Goal: Transaction & Acquisition: Book appointment/travel/reservation

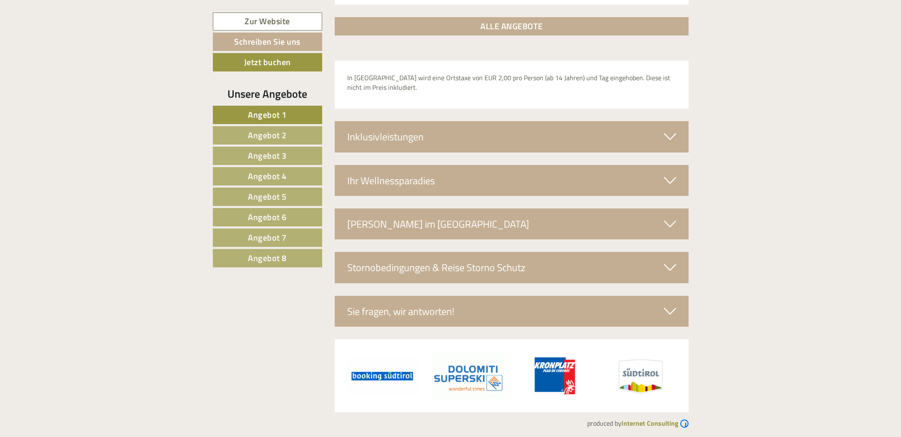
scroll to position [2665, 0]
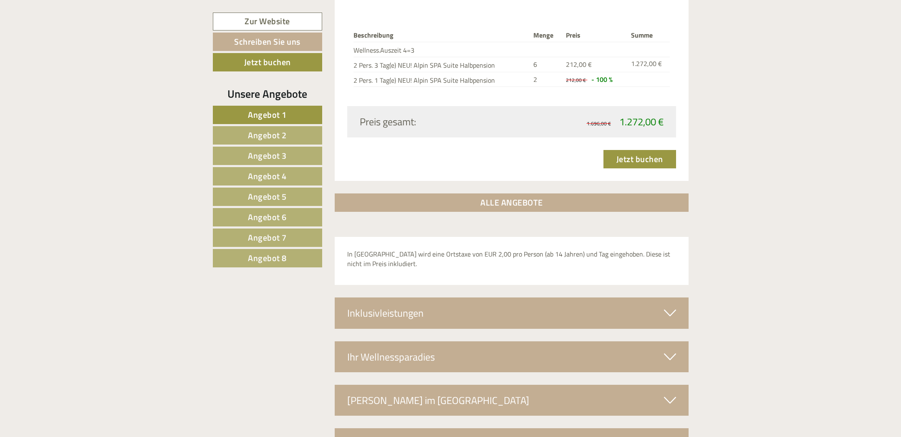
click at [277, 131] on span "Angebot 2" at bounding box center [267, 135] width 39 height 13
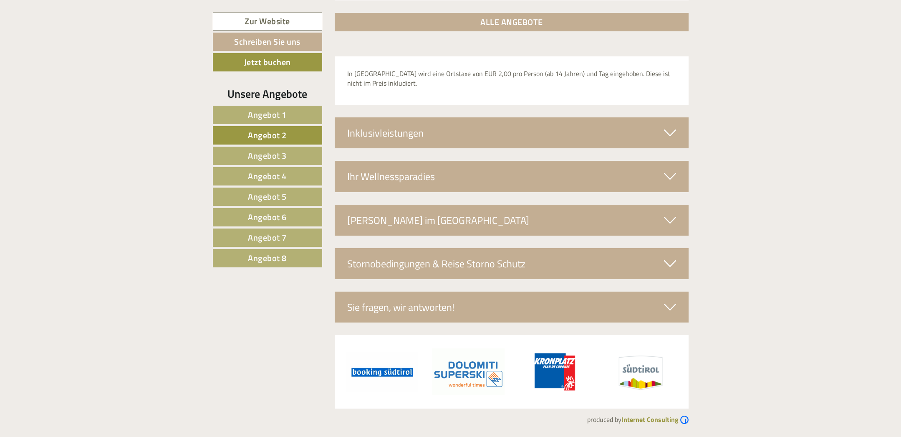
scroll to position [749, 0]
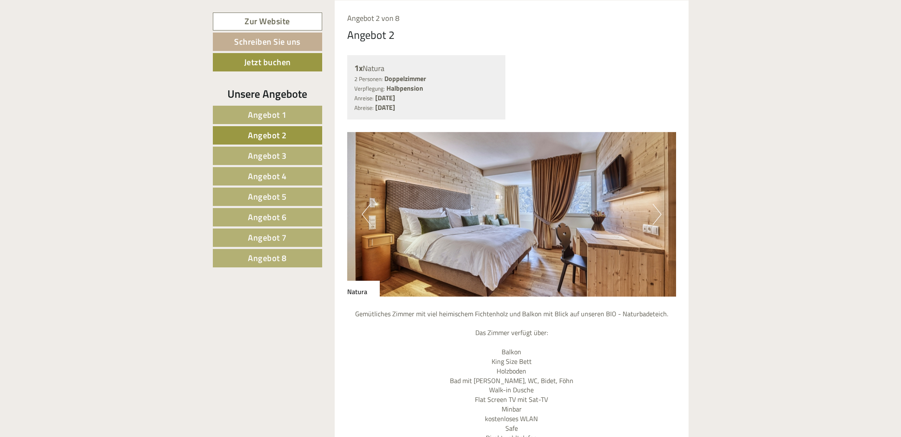
click at [265, 155] on span "Angebot 3" at bounding box center [267, 155] width 39 height 13
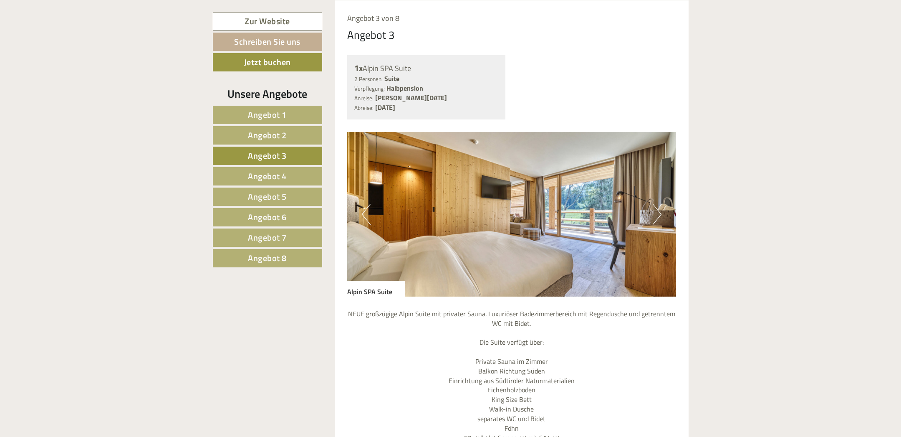
click at [256, 175] on span "Angebot 4" at bounding box center [267, 176] width 39 height 13
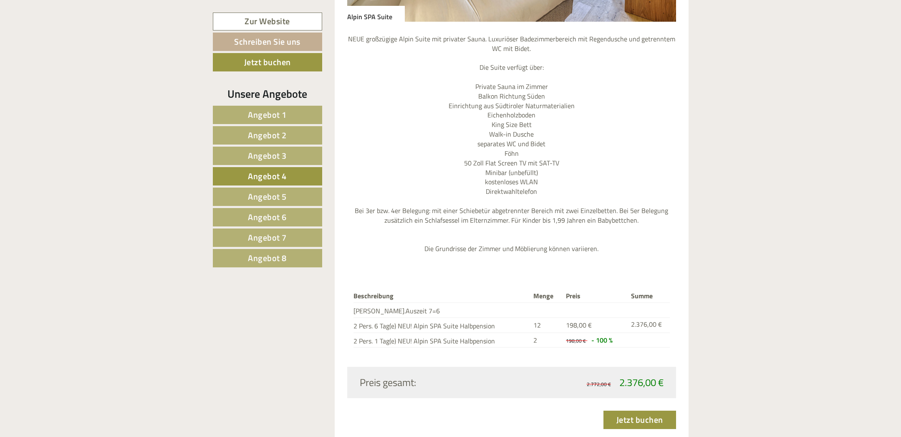
scroll to position [1102, 0]
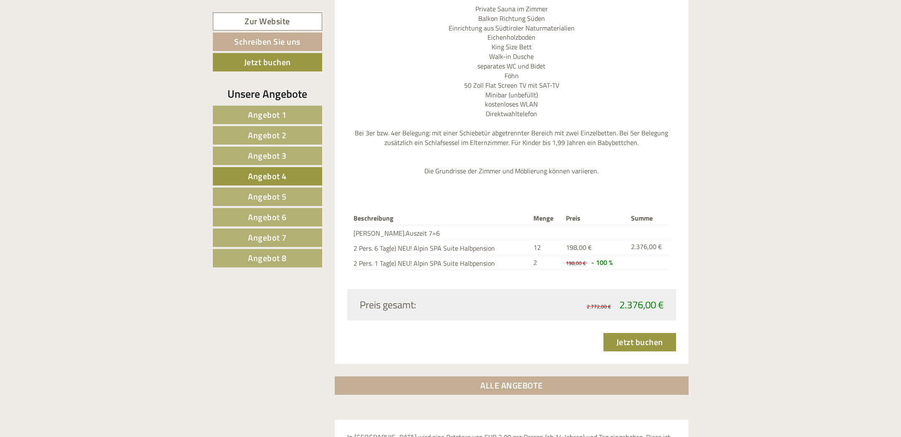
click at [278, 192] on span "Angebot 5" at bounding box center [267, 196] width 39 height 13
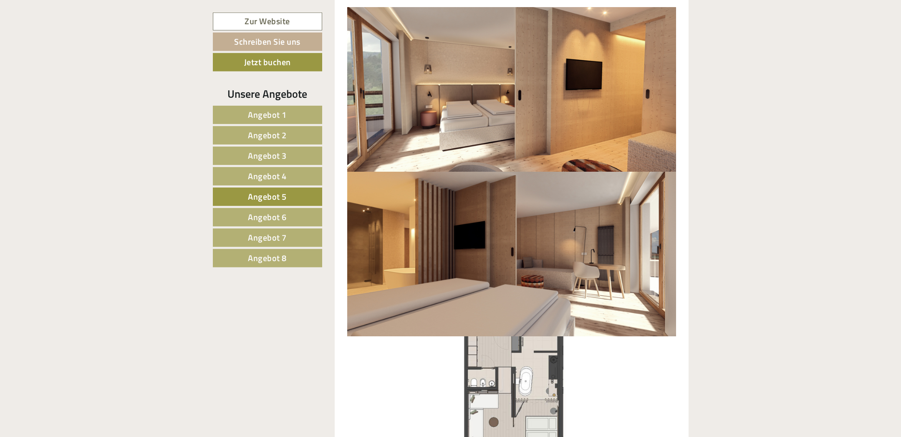
scroll to position [838, 0]
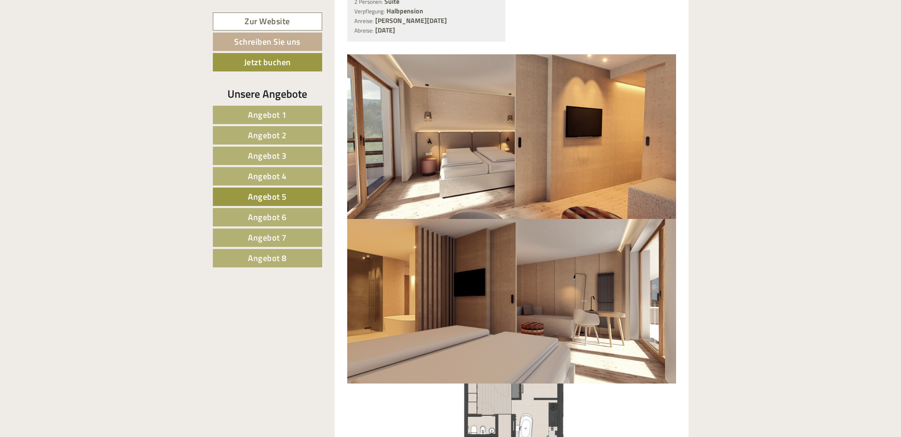
click at [289, 211] on link "Angebot 6" at bounding box center [267, 217] width 109 height 18
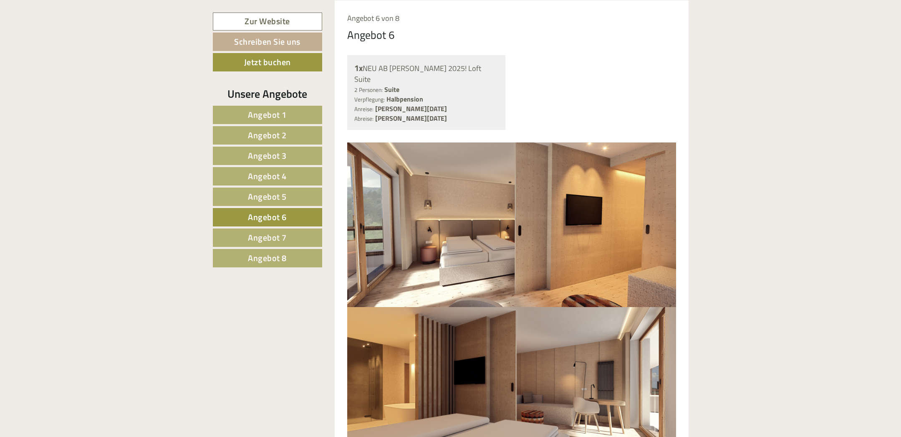
click at [279, 231] on span "Angebot 7" at bounding box center [267, 237] width 39 height 13
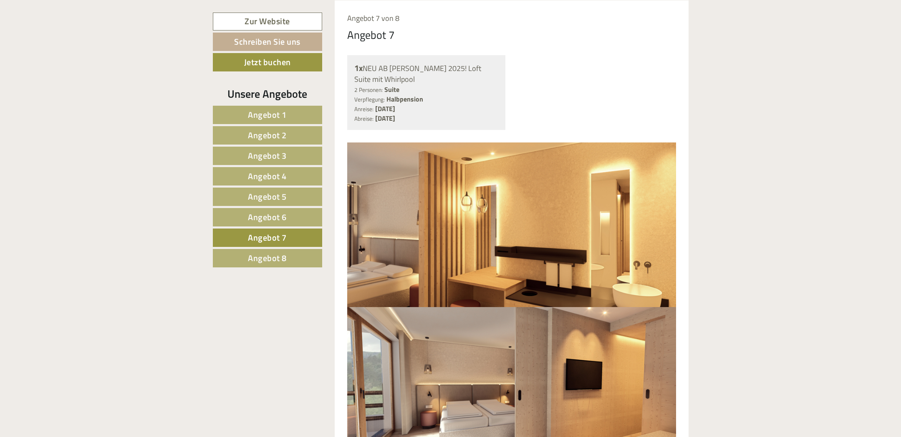
click at [267, 253] on span "Angebot 8" at bounding box center [267, 257] width 39 height 13
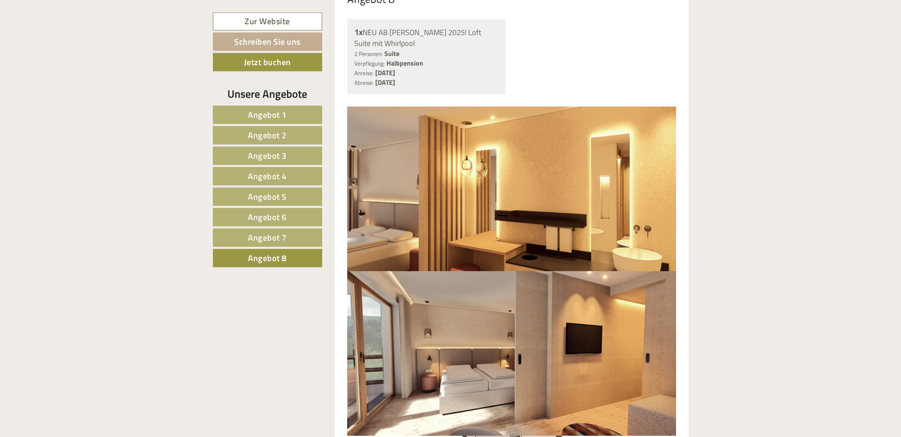
scroll to position [1014, 0]
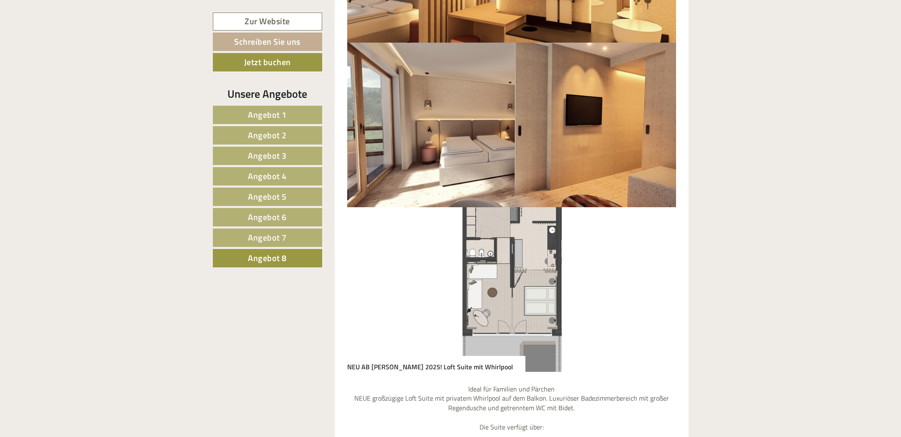
click at [272, 214] on span "Angebot 6" at bounding box center [267, 216] width 39 height 13
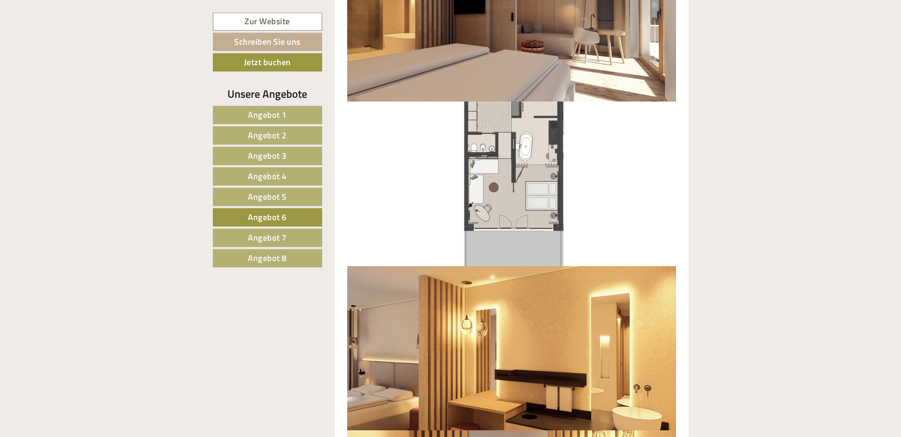
scroll to position [1058, 0]
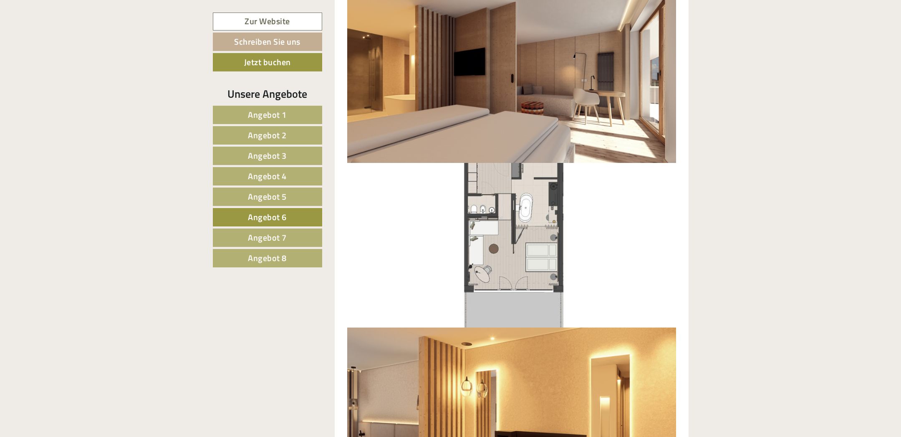
click at [289, 172] on link "Angebot 4" at bounding box center [267, 176] width 109 height 18
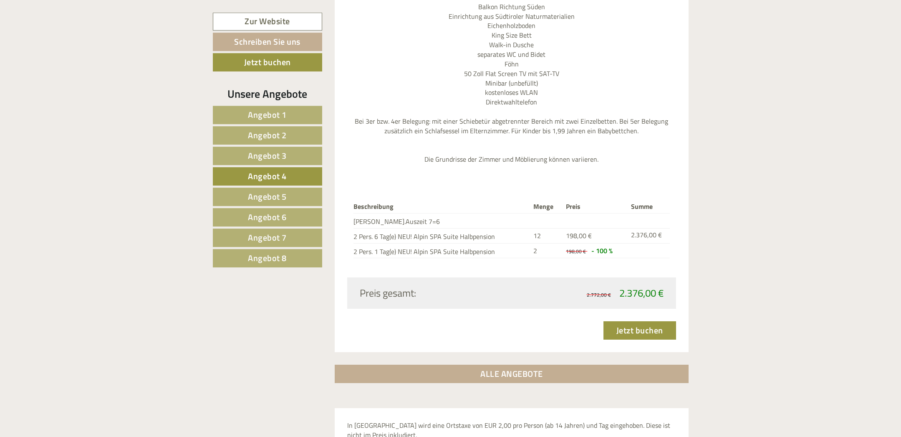
scroll to position [1100, 0]
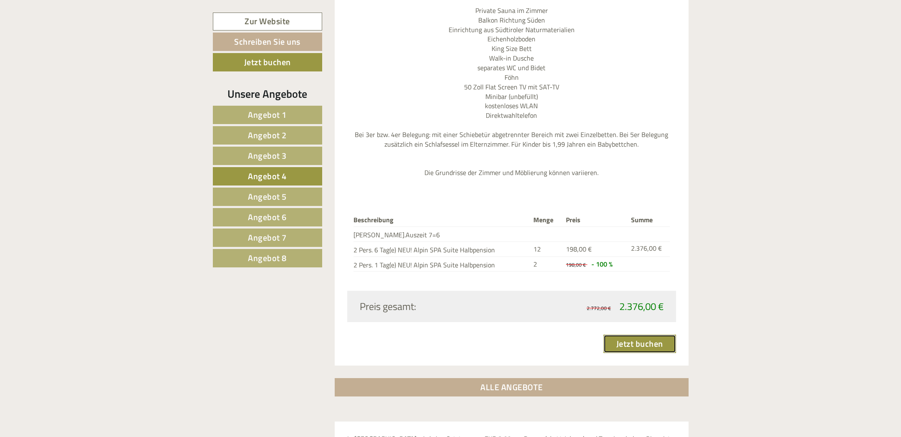
click at [646, 344] on link "Jetzt buchen" at bounding box center [640, 343] width 73 height 18
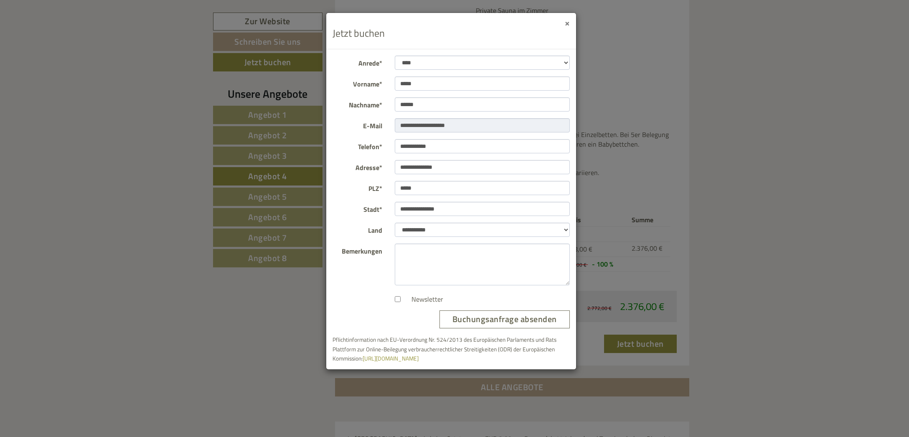
click at [567, 22] on button "×" at bounding box center [567, 22] width 5 height 9
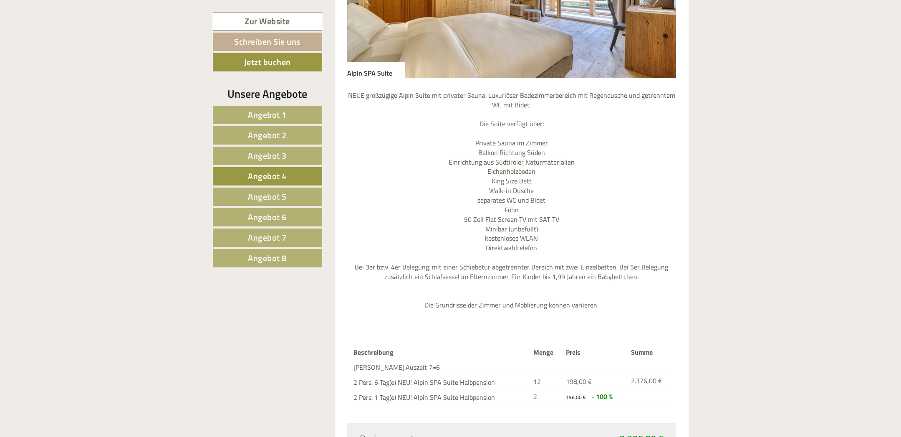
scroll to position [880, 0]
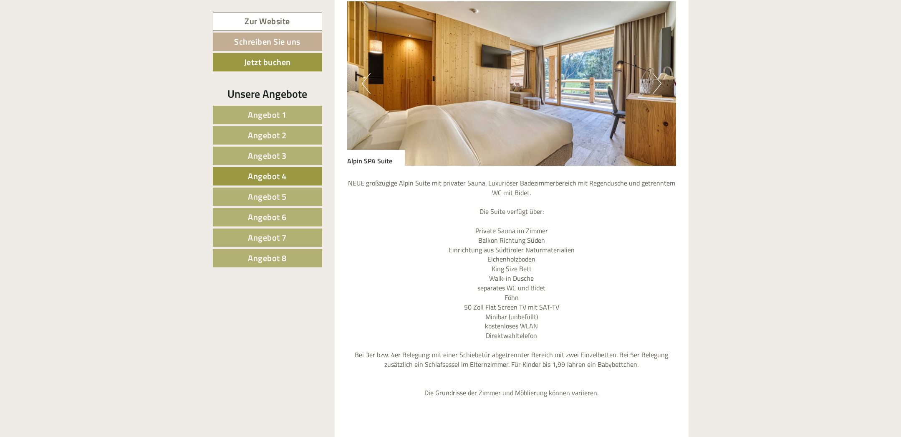
click at [651, 95] on img at bounding box center [511, 83] width 329 height 165
click at [658, 84] on button "Next" at bounding box center [657, 83] width 9 height 21
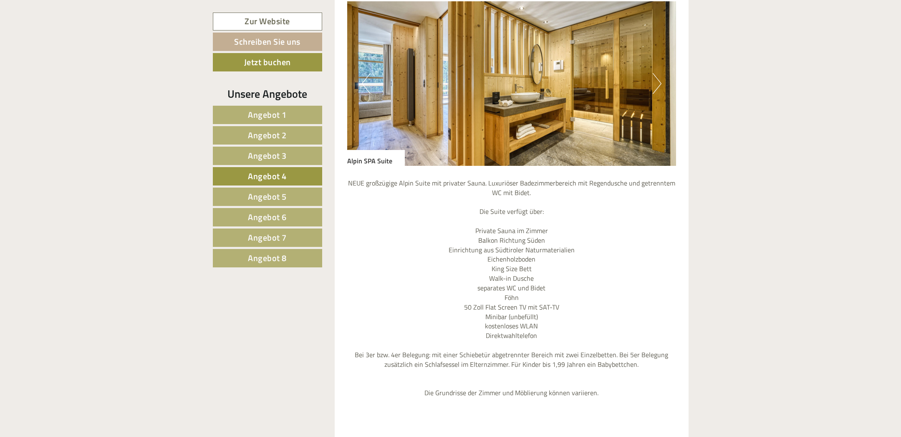
click at [658, 84] on button "Next" at bounding box center [657, 83] width 9 height 21
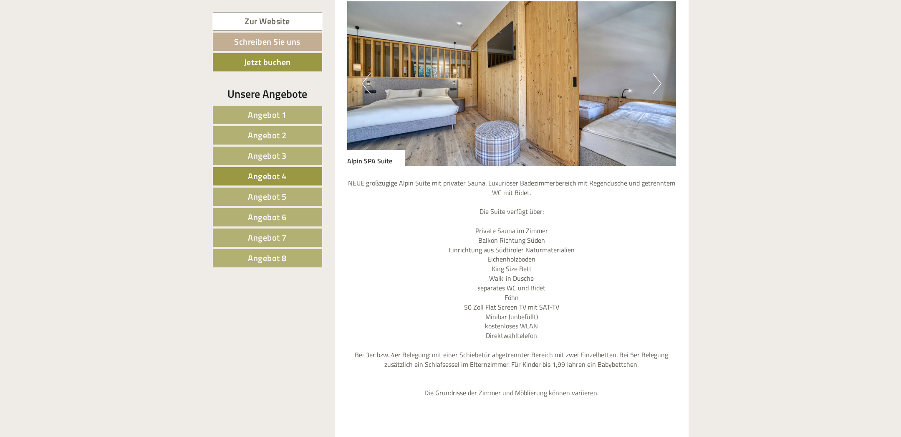
click at [658, 84] on button "Next" at bounding box center [657, 83] width 9 height 21
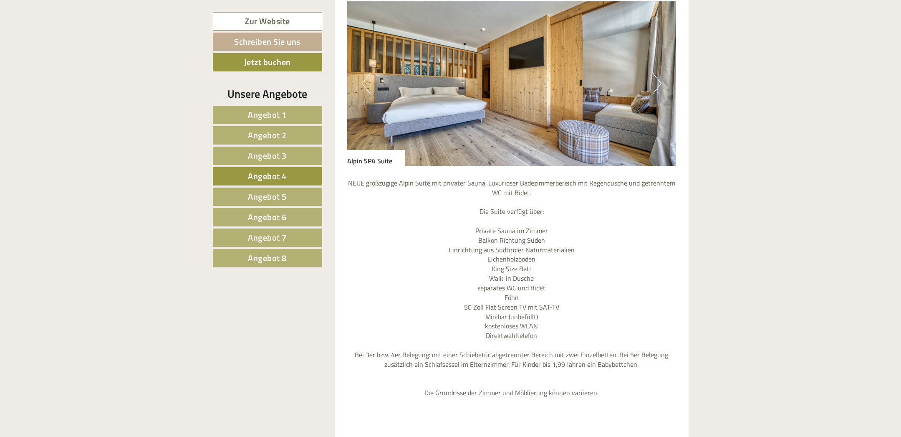
click at [658, 84] on button "Next" at bounding box center [657, 83] width 9 height 21
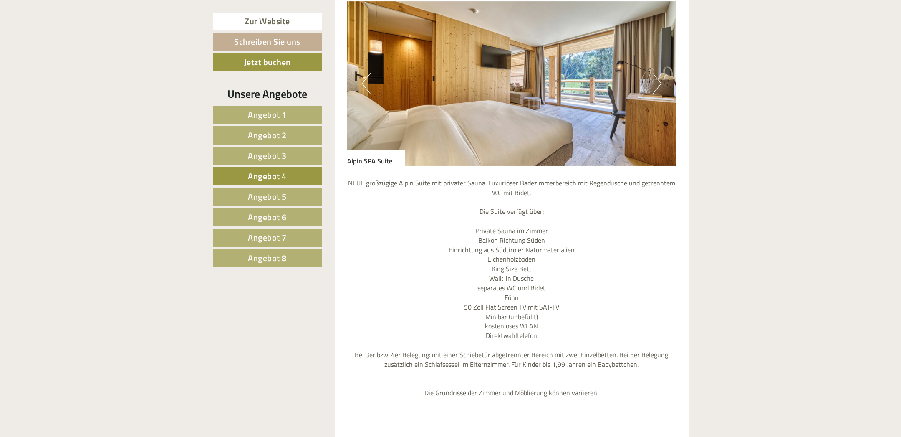
click at [658, 84] on button "Next" at bounding box center [657, 83] width 9 height 21
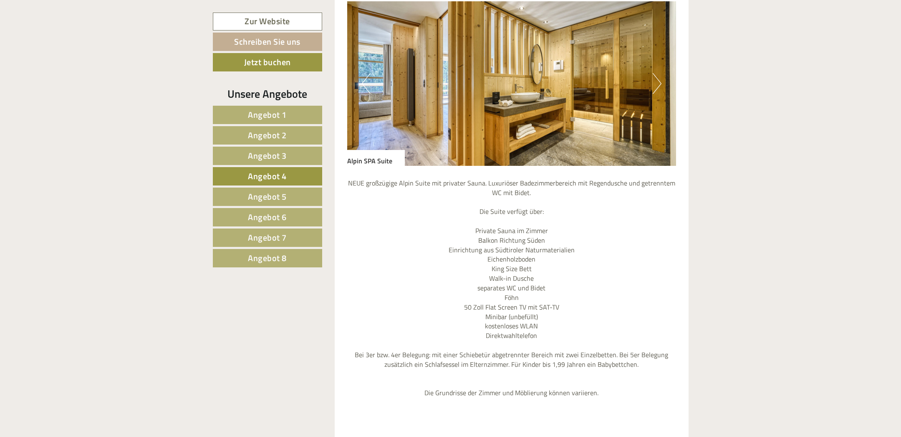
click at [658, 84] on button "Next" at bounding box center [657, 83] width 9 height 21
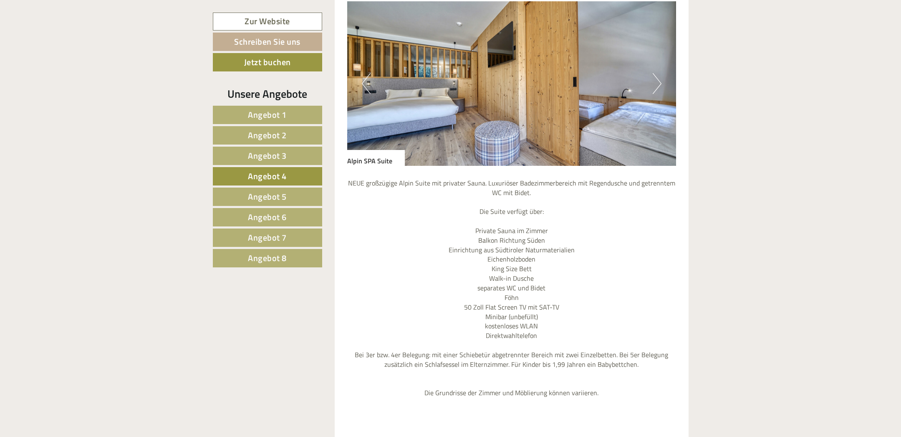
click at [658, 84] on button "Next" at bounding box center [657, 83] width 9 height 21
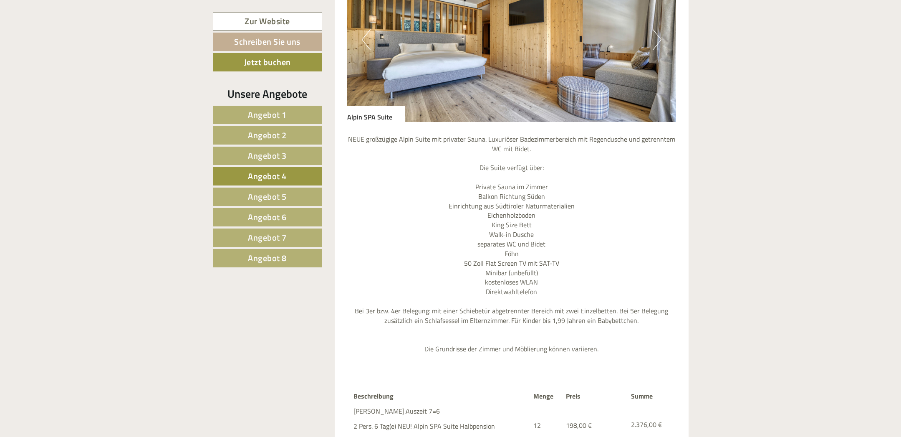
scroll to position [704, 0]
